Goal: Information Seeking & Learning: Learn about a topic

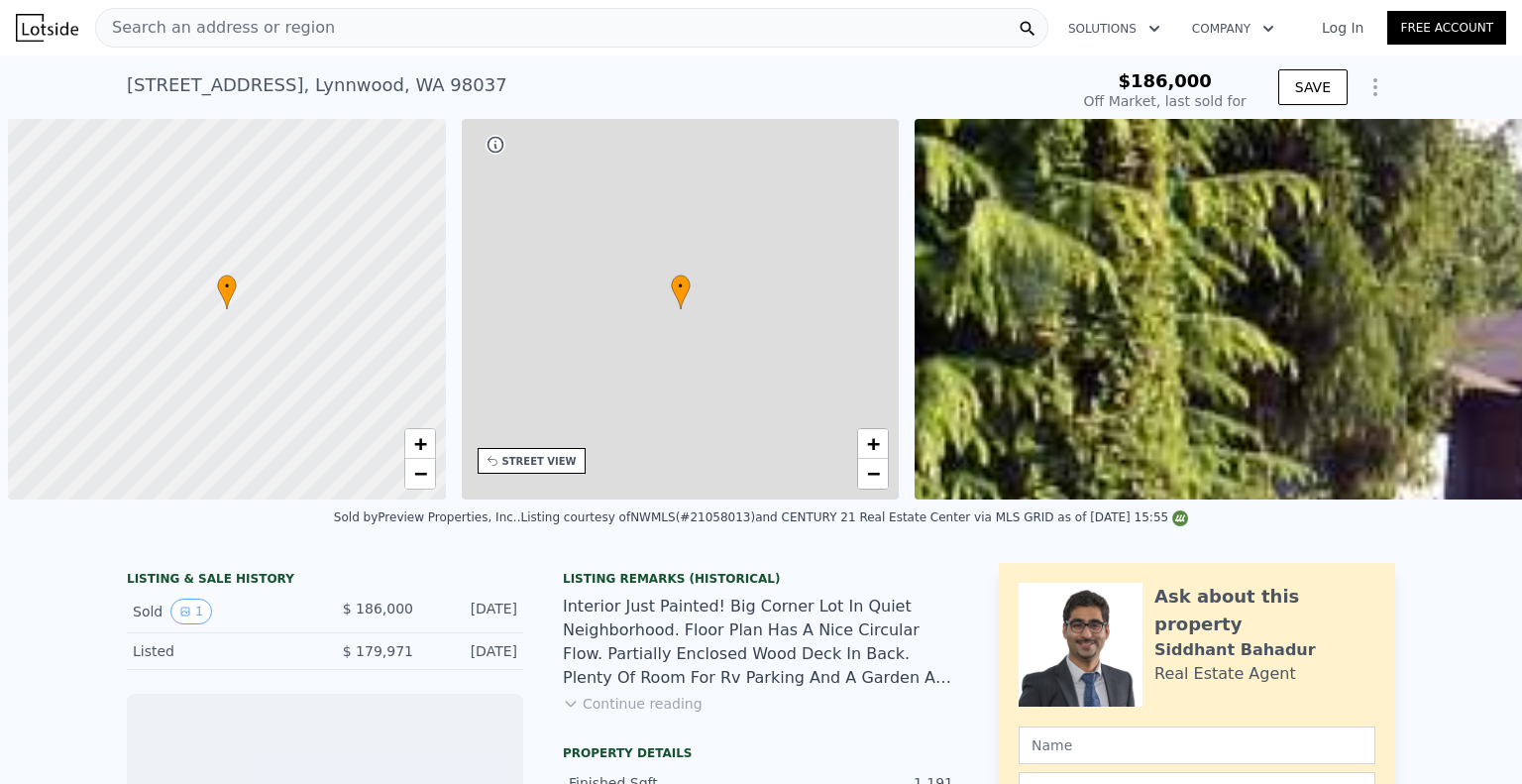
scroll to position [0, 8]
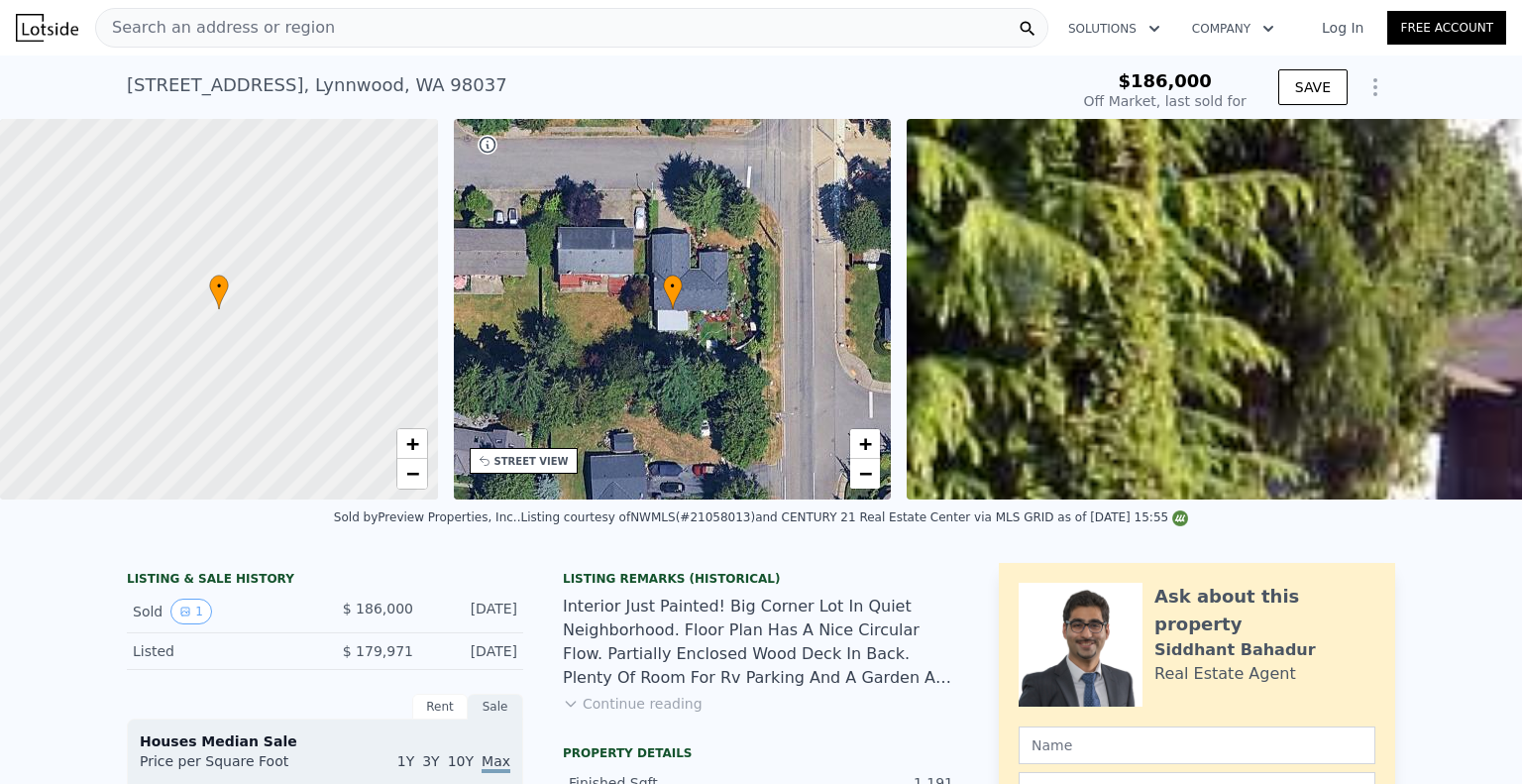
click at [752, 251] on div "• + −" at bounding box center [673, 309] width 438 height 380
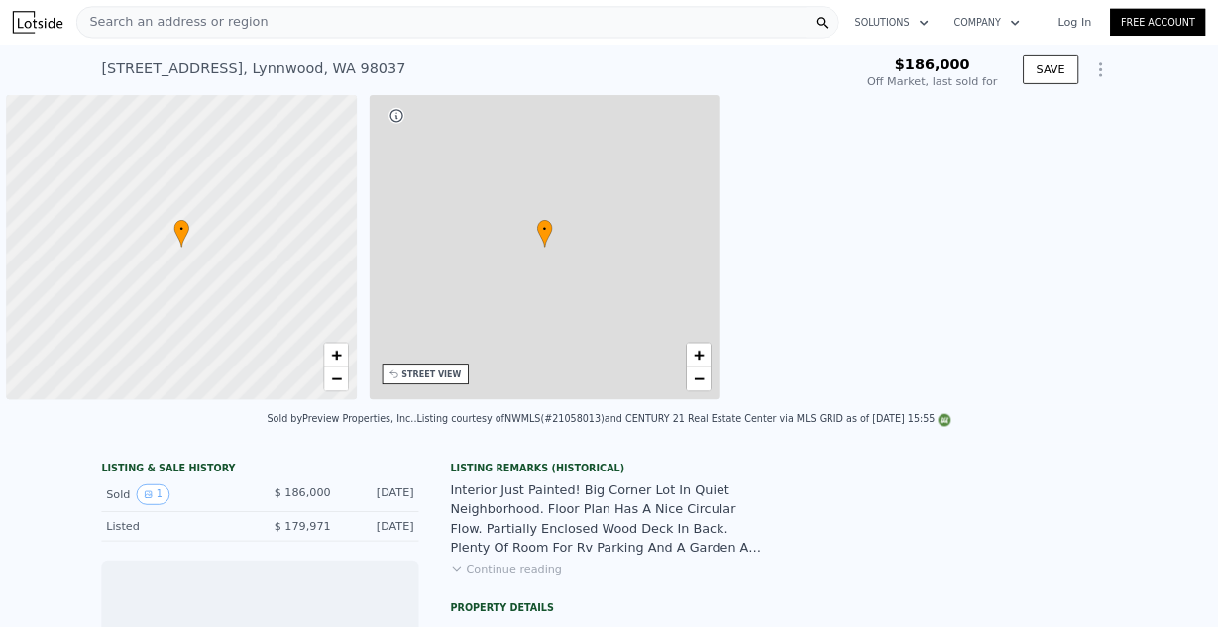
scroll to position [0, 8]
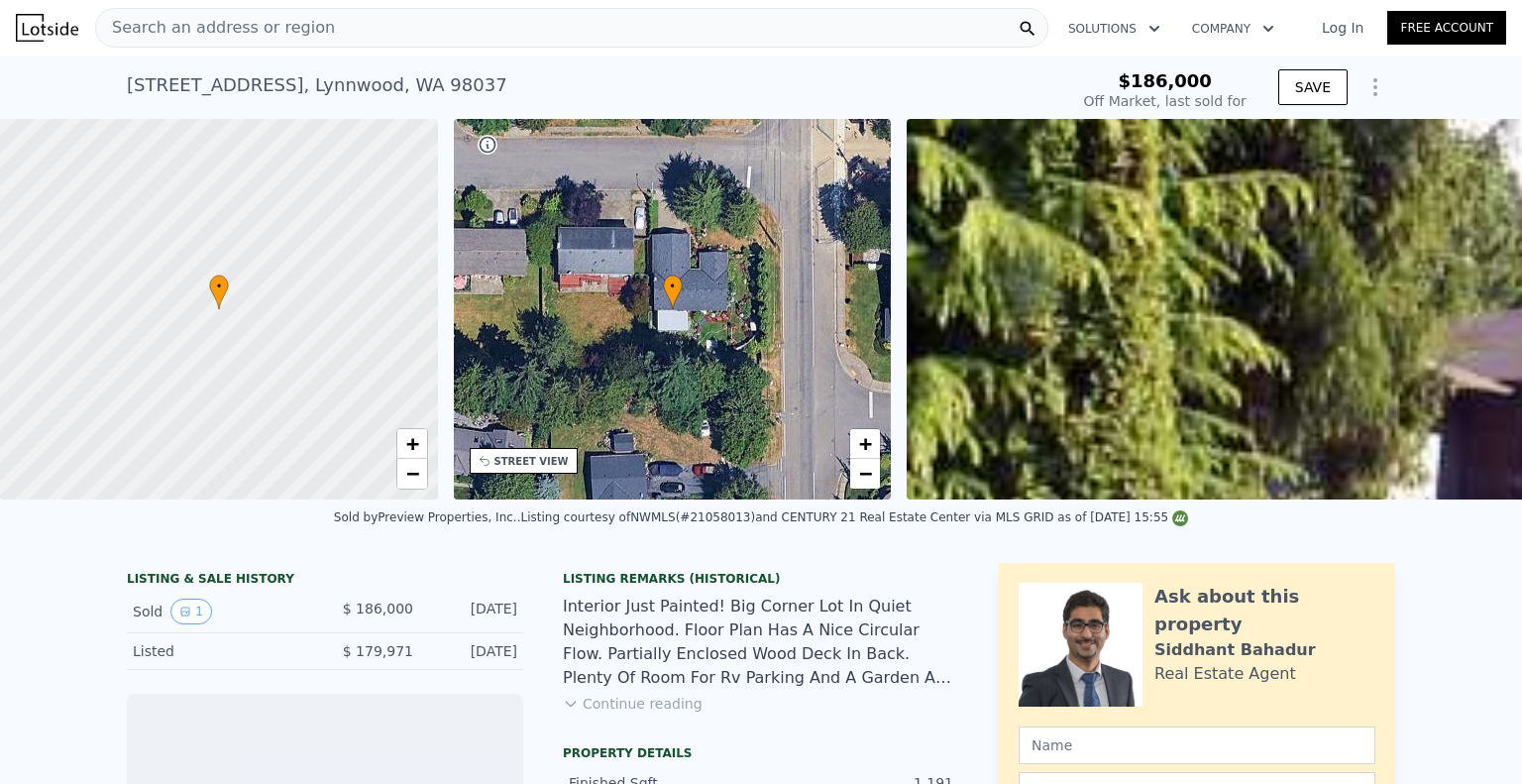
click at [703, 284] on div "• + −" at bounding box center [673, 309] width 438 height 380
click at [702, 311] on div "• + −" at bounding box center [673, 309] width 438 height 380
click at [509, 465] on div "STREET VIEW" at bounding box center [531, 461] width 74 height 15
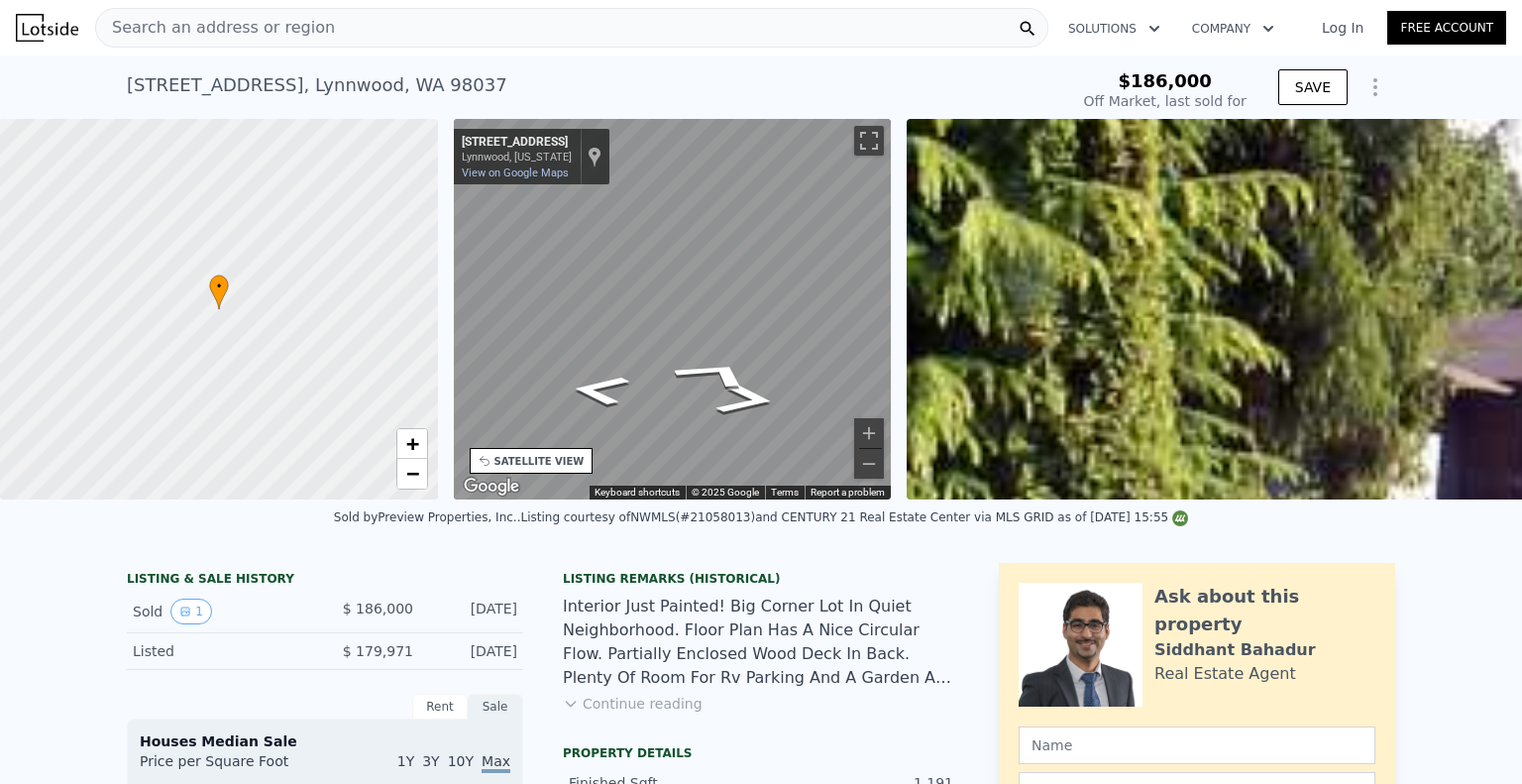
click at [1026, 324] on div "• + − • + − STREET VIEW ← Move left → Move right ↑ Move up ↓ Move down + Zoom i…" at bounding box center [761, 309] width 1522 height 380
click at [1040, 305] on div "• + − • + − STREET VIEW ← Move left → Move right ↑ Move up ↓ Move down + Zoom i…" at bounding box center [761, 309] width 1522 height 380
click at [744, 368] on icon "Go West, 185th St SW" at bounding box center [746, 366] width 107 height 51
